Goal: Use online tool/utility

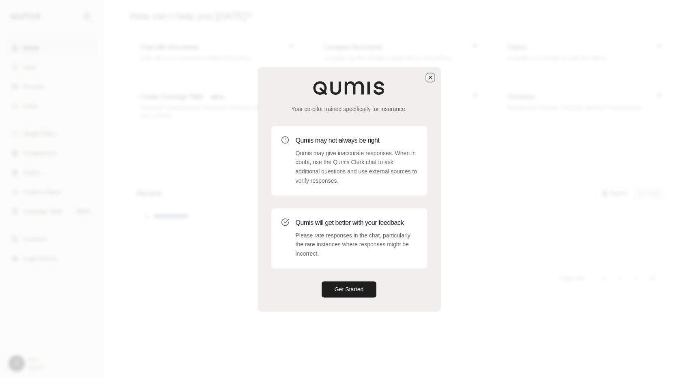
click at [428, 77] on icon "button" at bounding box center [430, 77] width 6 height 6
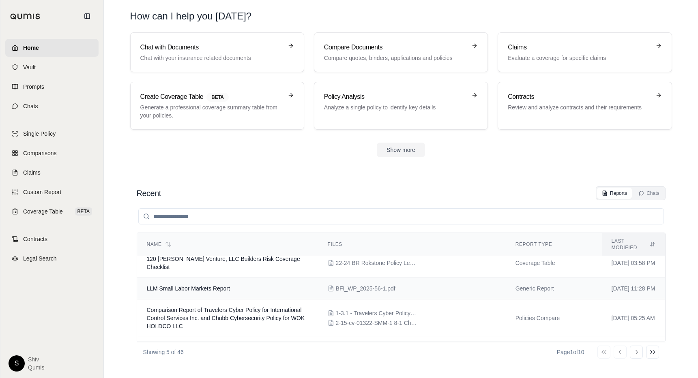
scroll to position [39, 0]
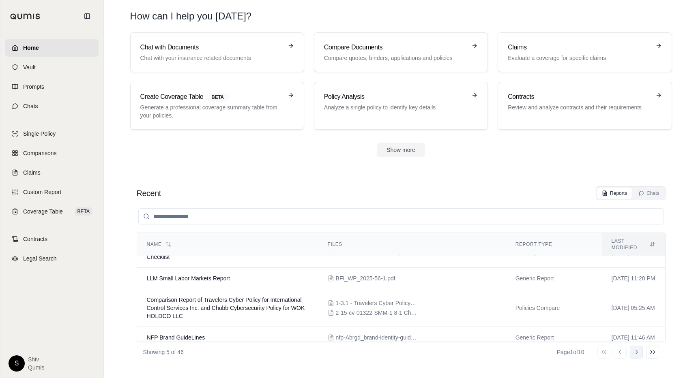
click at [634, 355] on icon at bounding box center [636, 352] width 6 height 6
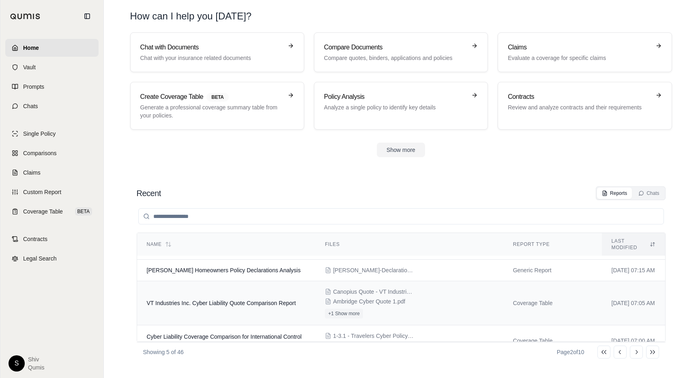
scroll to position [47, 0]
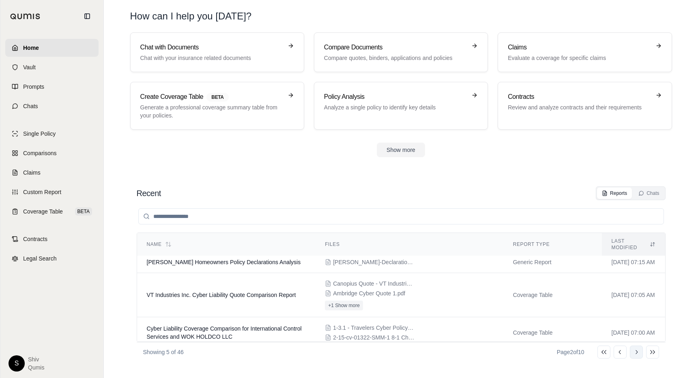
click at [637, 353] on icon at bounding box center [636, 352] width 6 height 6
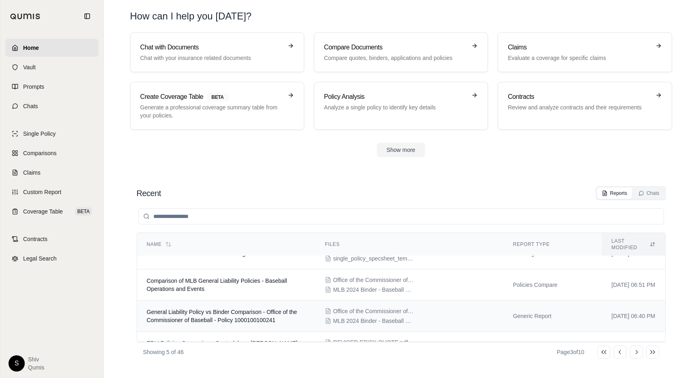
scroll to position [62, 0]
